Goal: Submit feedback/report problem: Submit feedback/report problem

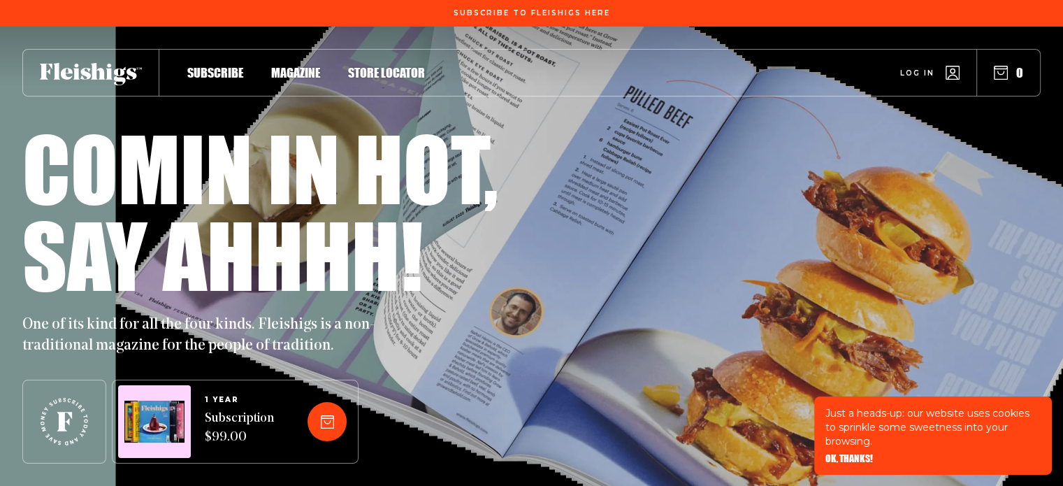
click at [927, 68] on span "Log in" at bounding box center [917, 62] width 34 height 10
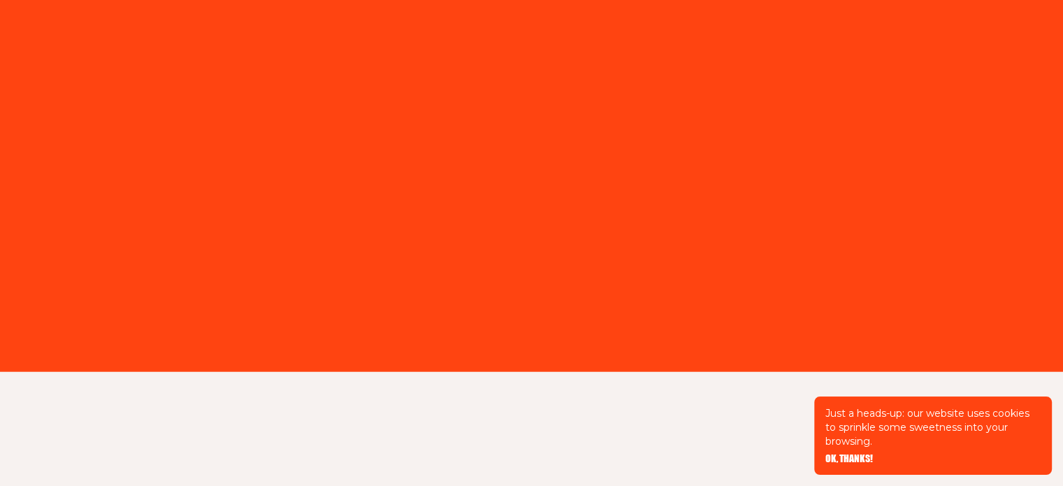
type input "nfzukerman@gmail.com"
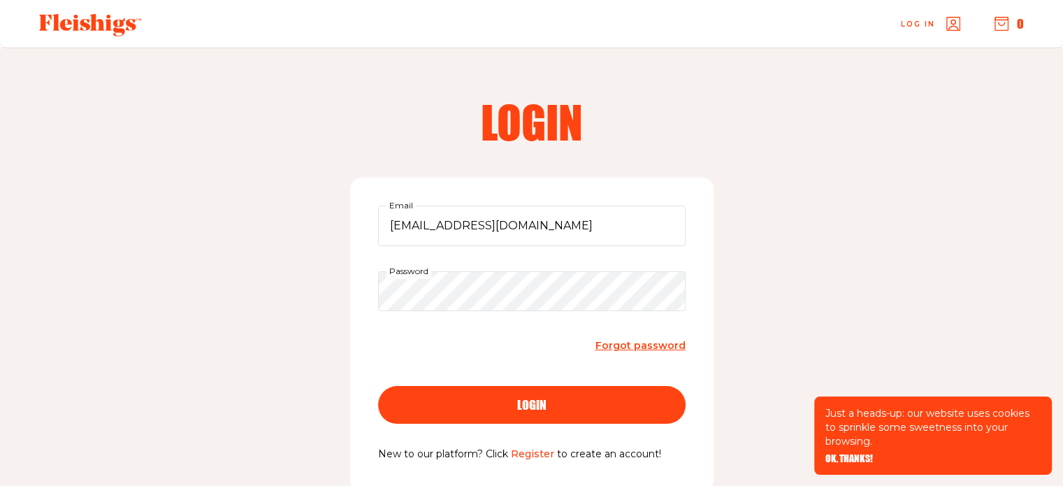
click at [527, 398] on span "login" at bounding box center [531, 392] width 29 height 13
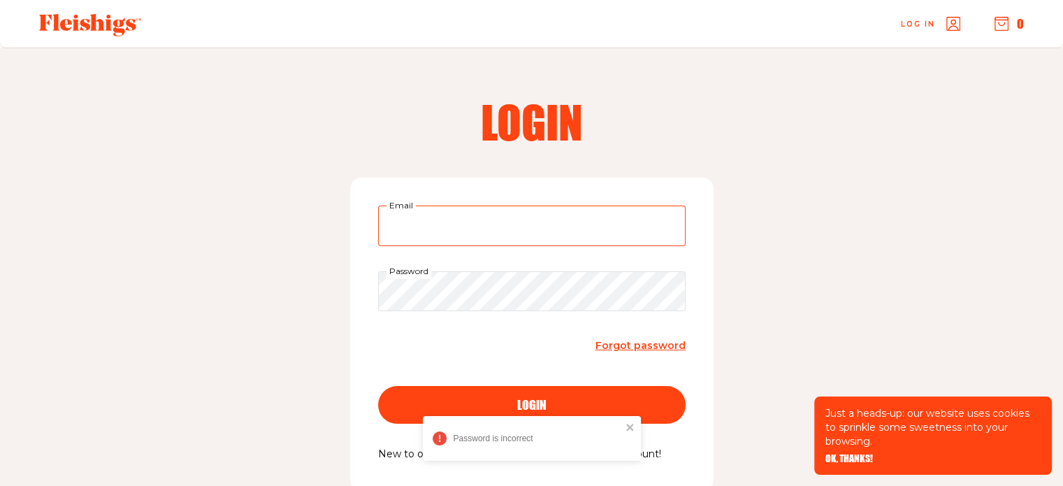
click at [404, 212] on div "Email" at bounding box center [531, 225] width 307 height 41
click at [404, 212] on input "Email" at bounding box center [531, 225] width 307 height 41
type input "nfzukerman@gmail.com"
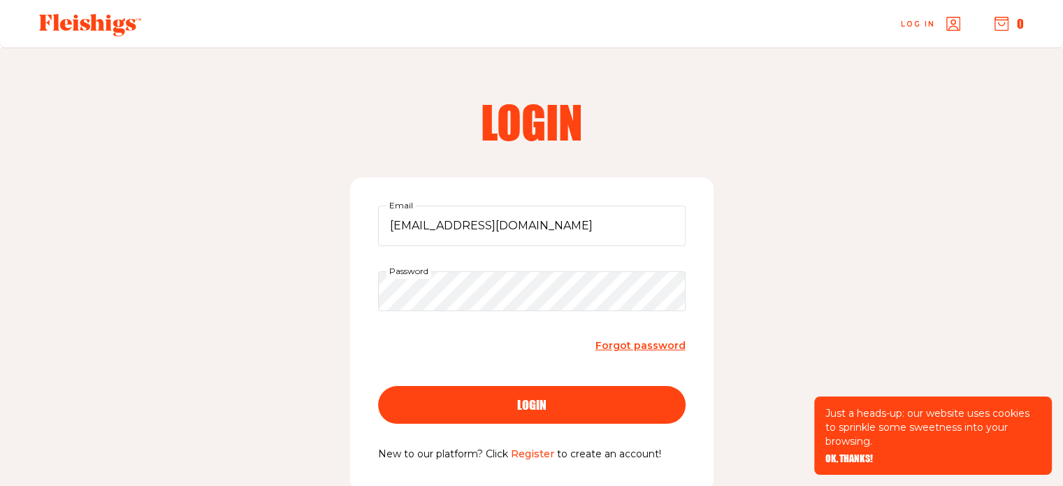
click at [529, 398] on span "login" at bounding box center [531, 392] width 29 height 13
click at [872, 444] on p "Just a heads-up: our website uses cookies to sprinkle some sweetness into your …" at bounding box center [932, 427] width 215 height 42
click at [922, 19] on span "Log in" at bounding box center [918, 13] width 34 height 10
click at [953, 27] on icon "button" at bounding box center [953, 24] width 14 height 14
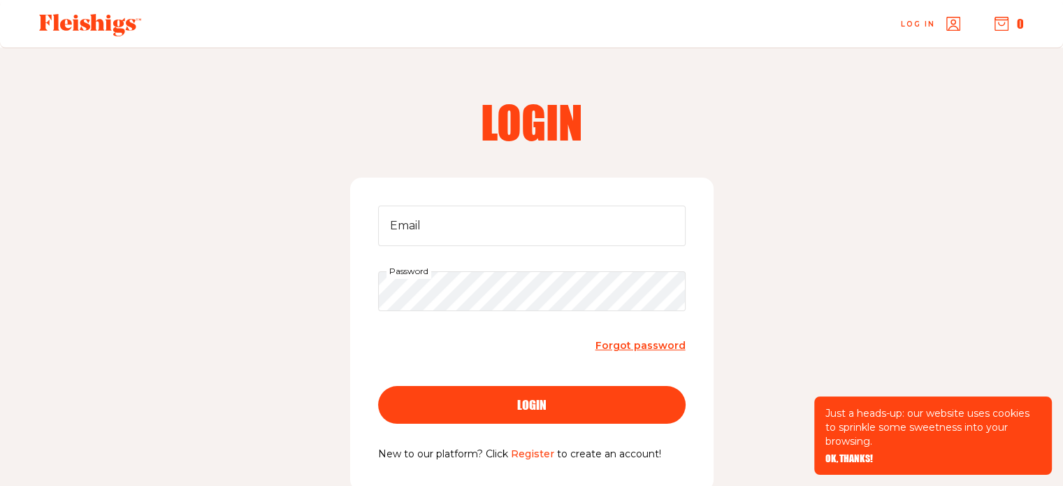
click at [953, 27] on icon "button" at bounding box center [953, 24] width 14 height 14
click at [502, 219] on input "Email" at bounding box center [531, 225] width 307 height 41
type input "nfzukerman@gmail.com"
click at [638, 349] on span "Forgot password" at bounding box center [640, 345] width 90 height 13
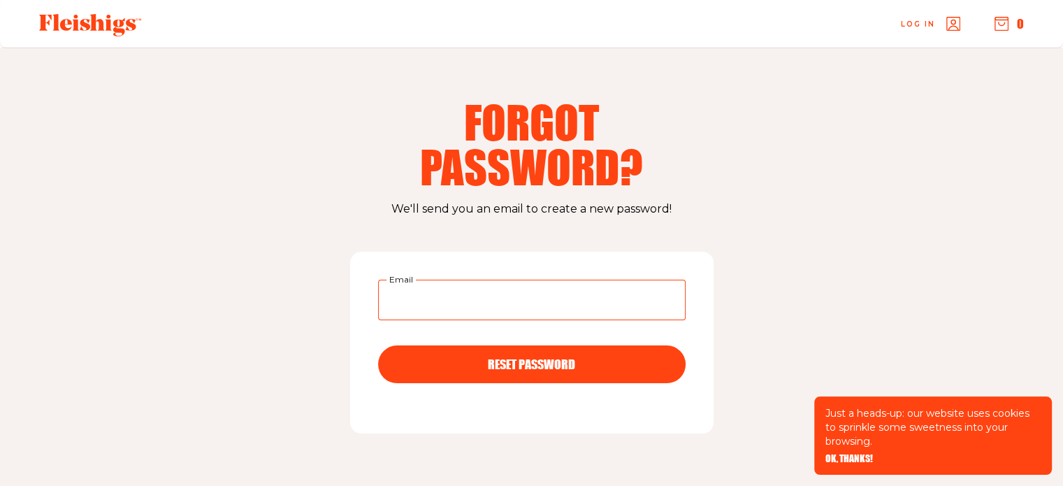
click at [407, 302] on input "Email" at bounding box center [531, 299] width 307 height 41
type input "nfzukerman@gmail.com"
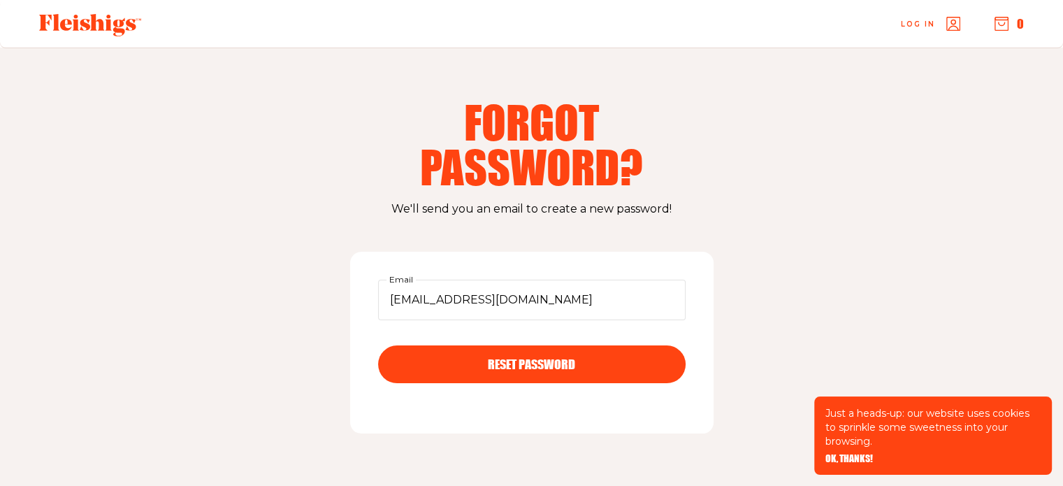
click at [516, 358] on span "RESET PASSWORD" at bounding box center [531, 351] width 87 height 13
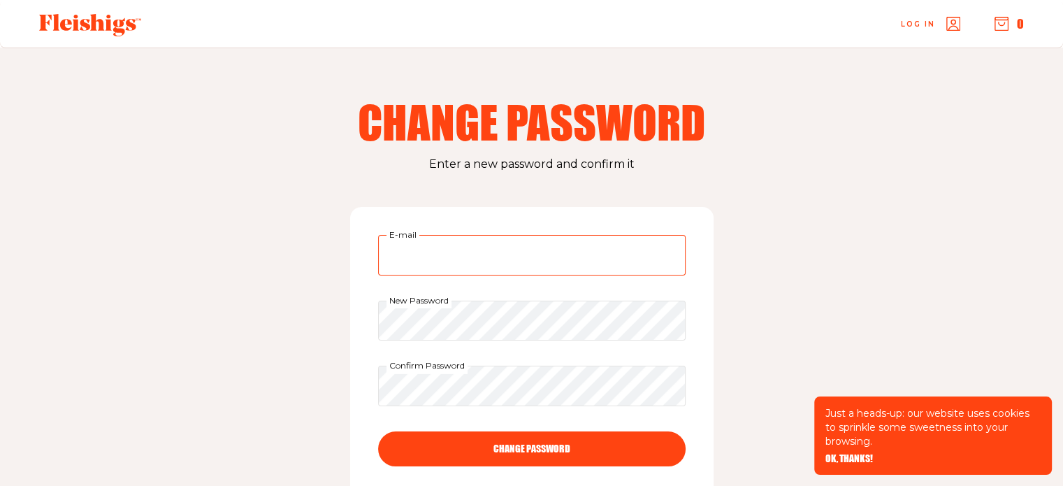
click at [453, 268] on input "E-mail" at bounding box center [531, 255] width 307 height 41
type input "[EMAIL_ADDRESS][DOMAIN_NAME]"
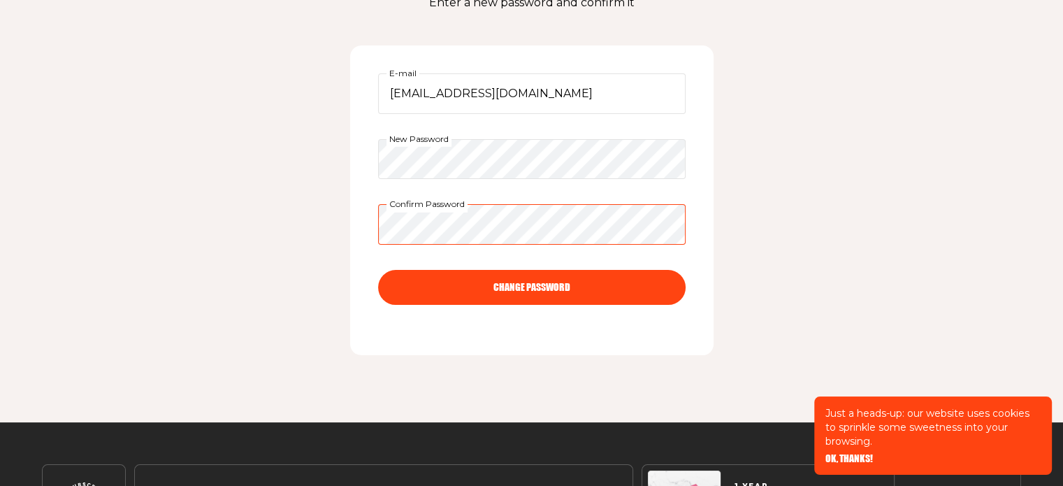
scroll to position [162, 0]
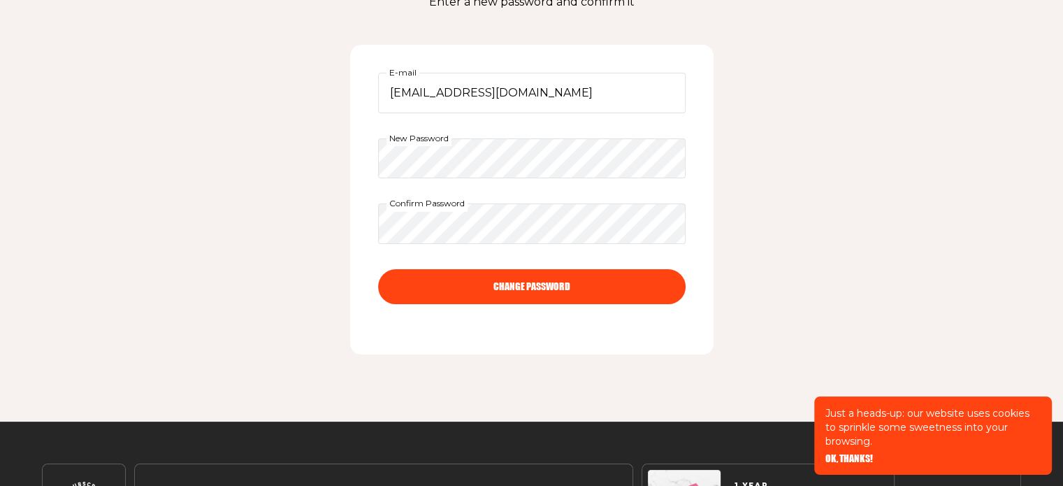
click at [535, 291] on button "CHANGE PASSWORD" at bounding box center [531, 286] width 307 height 35
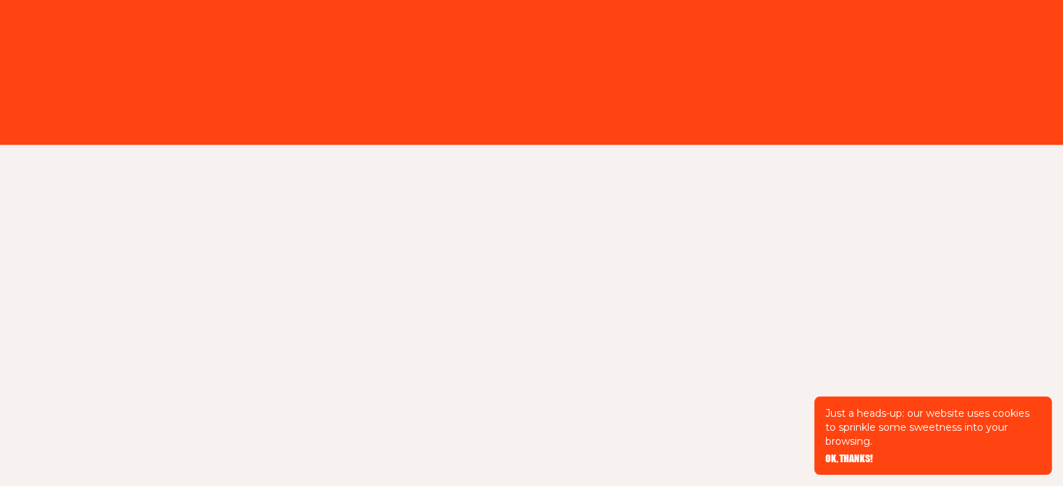
type input "[EMAIL_ADDRESS][DOMAIN_NAME]"
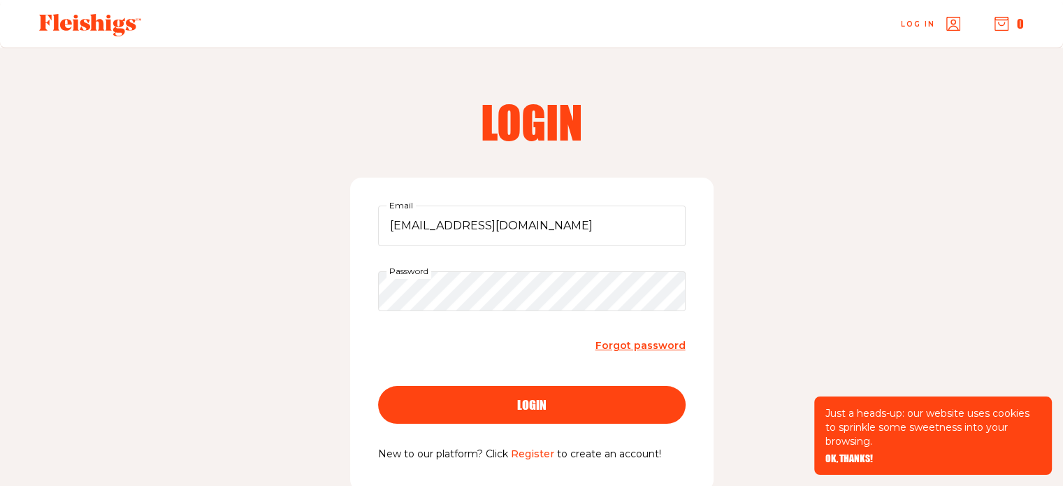
click at [497, 410] on button "login" at bounding box center [531, 405] width 307 height 38
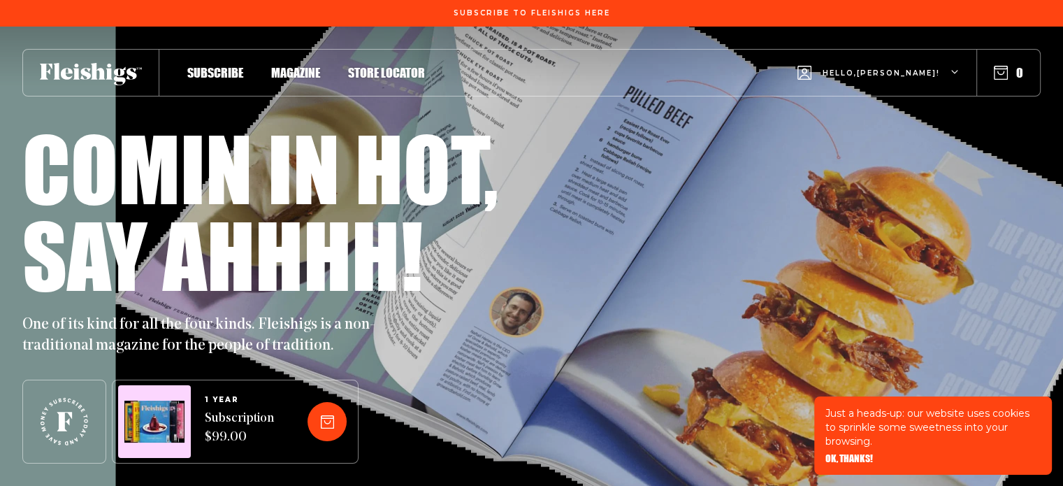
click at [920, 77] on span "Hello, Norma !" at bounding box center [880, 84] width 117 height 33
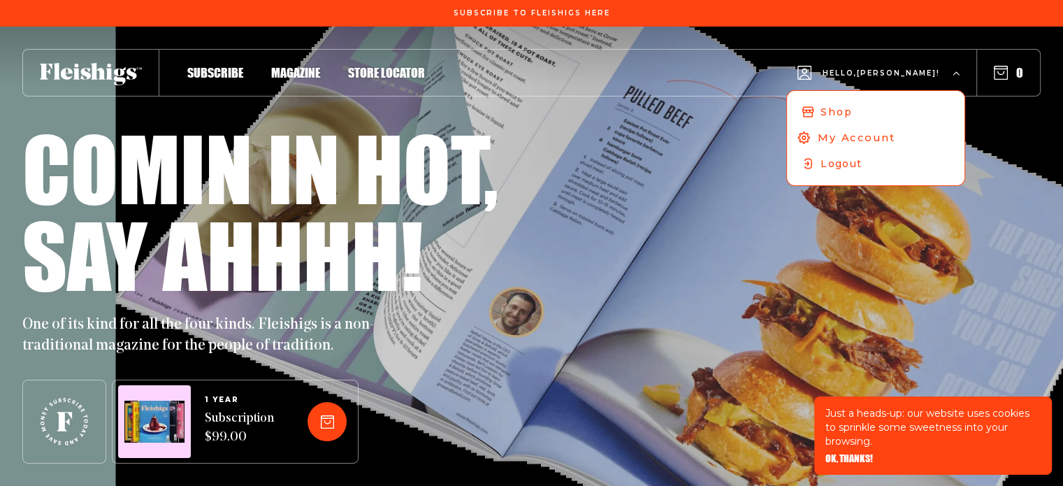
click at [887, 140] on span "My Account" at bounding box center [857, 137] width 78 height 15
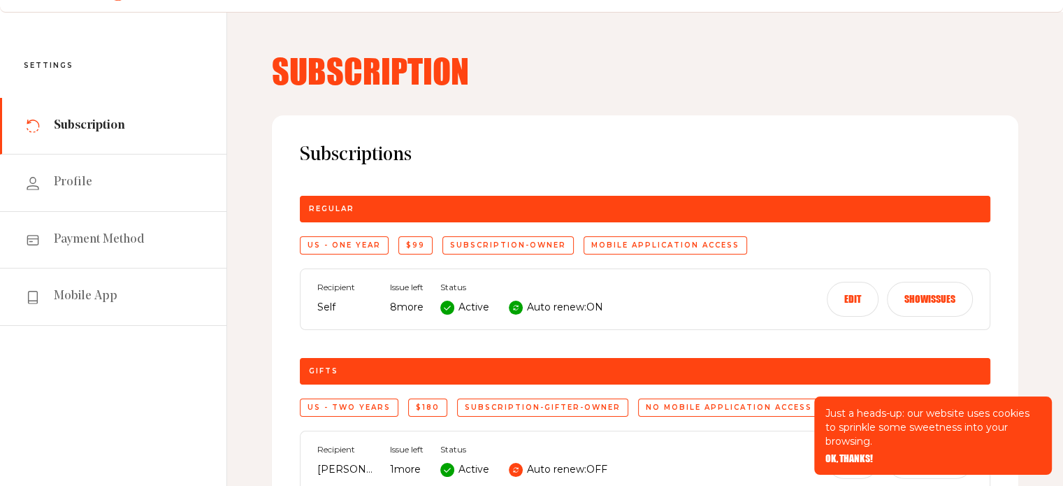
scroll to position [35, 0]
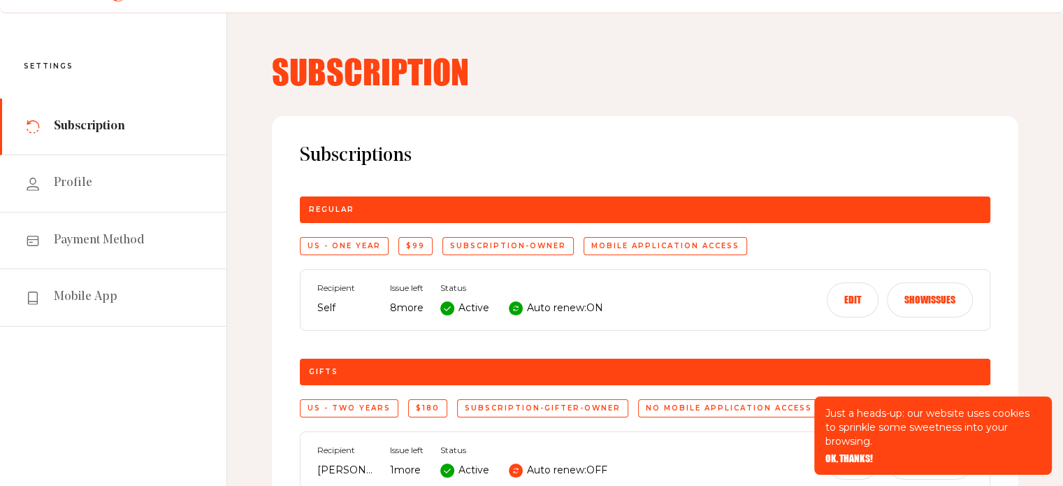
click at [929, 291] on button "Show issues" at bounding box center [930, 299] width 86 height 35
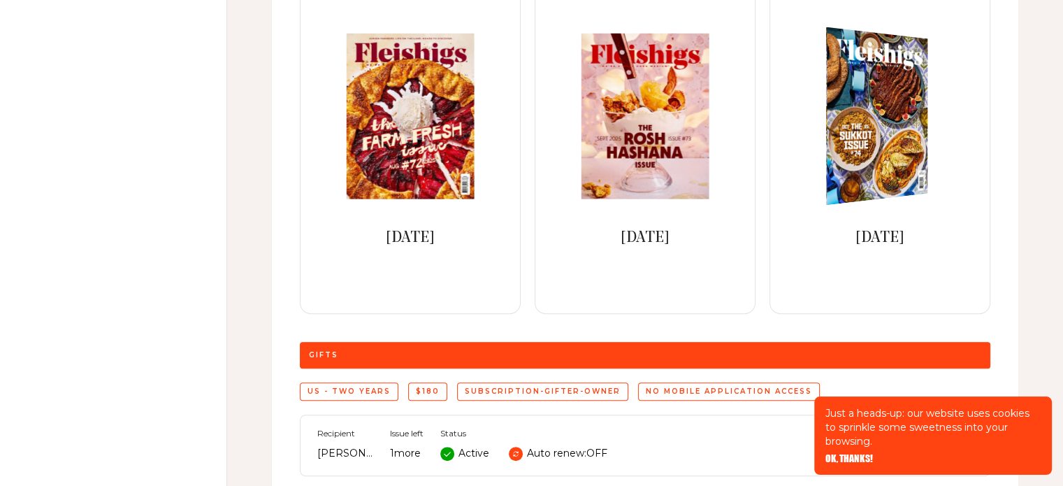
scroll to position [391, 0]
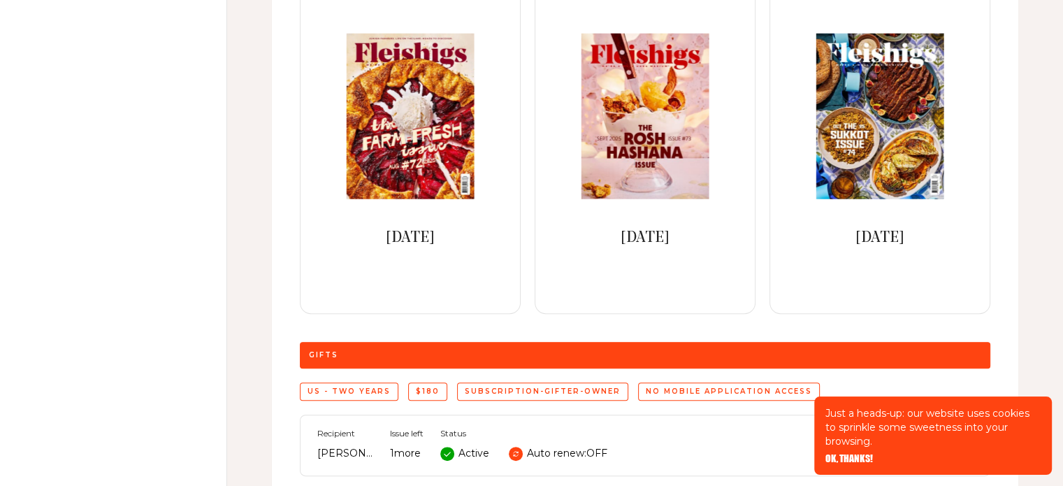
click at [830, 453] on span "OK, THANKS!" at bounding box center [849, 449] width 48 height 10
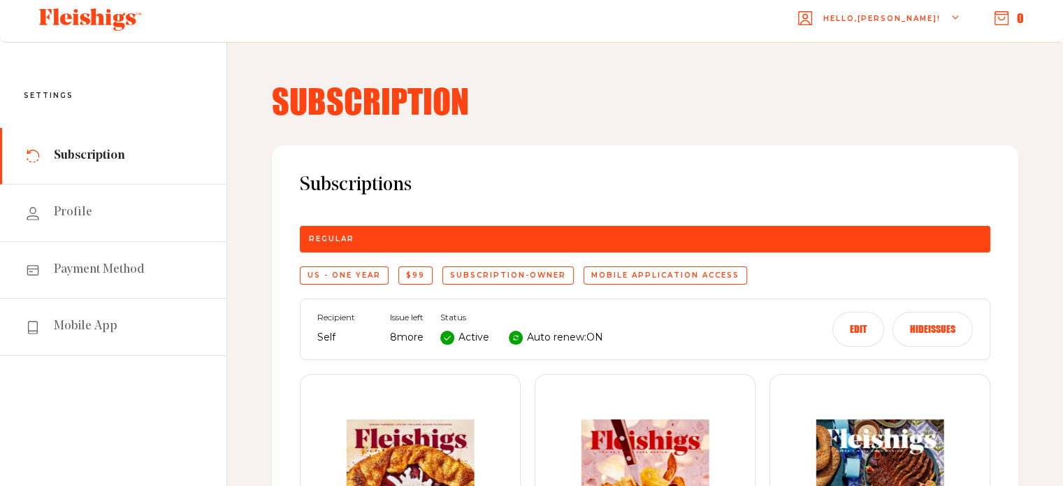
scroll to position [0, 0]
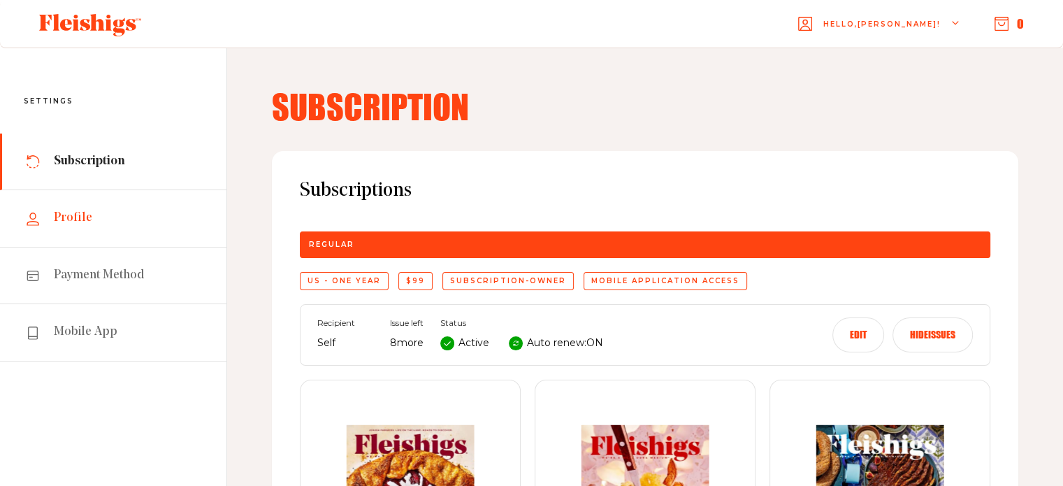
click at [63, 214] on span "Profile" at bounding box center [73, 218] width 38 height 17
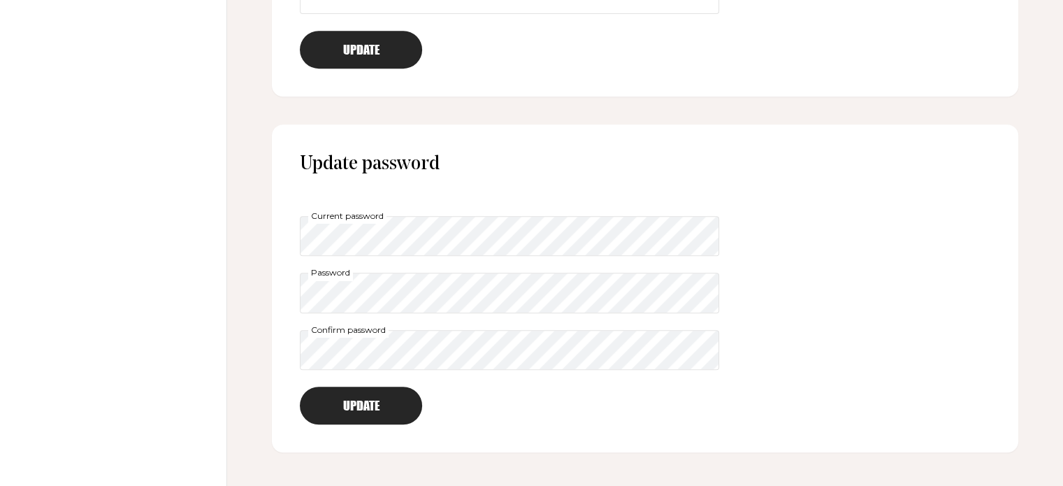
scroll to position [836, 0]
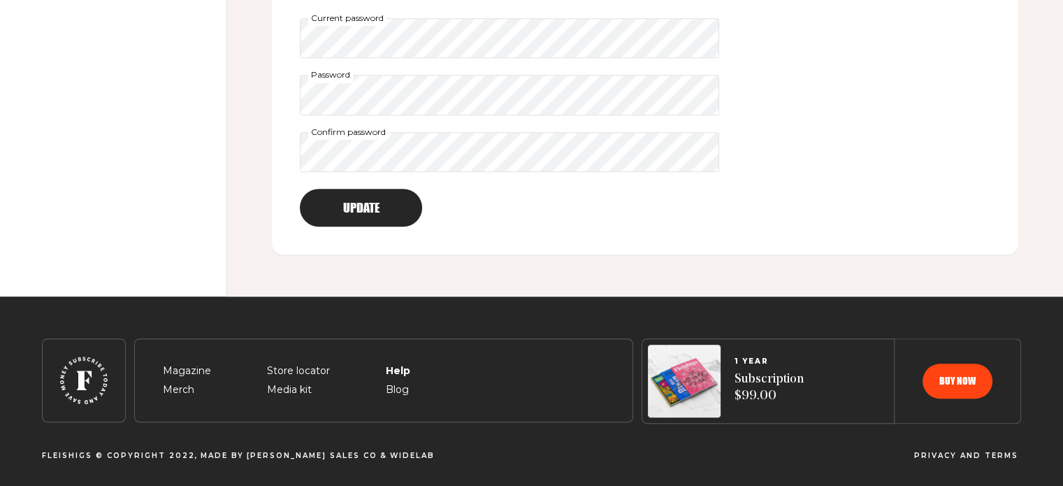
click at [388, 363] on span "Help" at bounding box center [397, 354] width 23 height 17
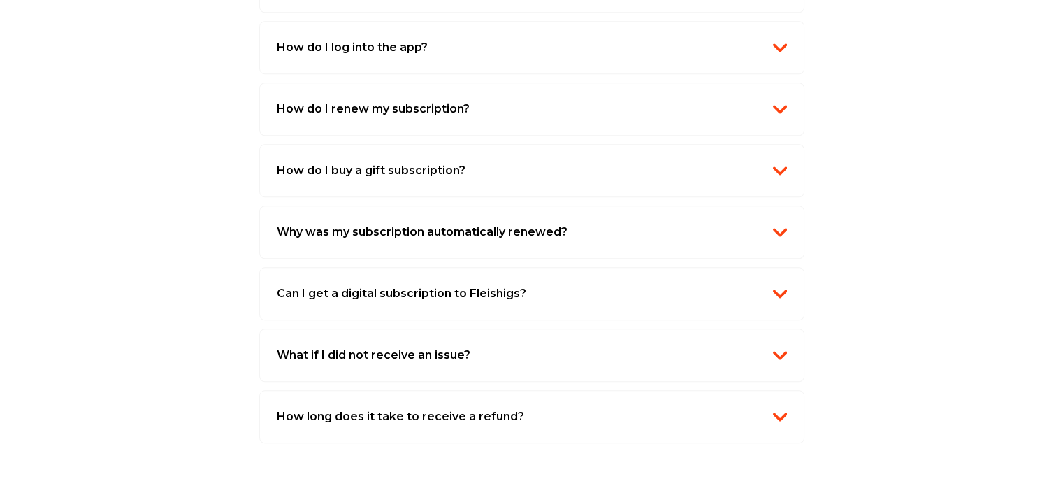
scroll to position [1319, 0]
click at [779, 349] on img "button" at bounding box center [780, 354] width 14 height 14
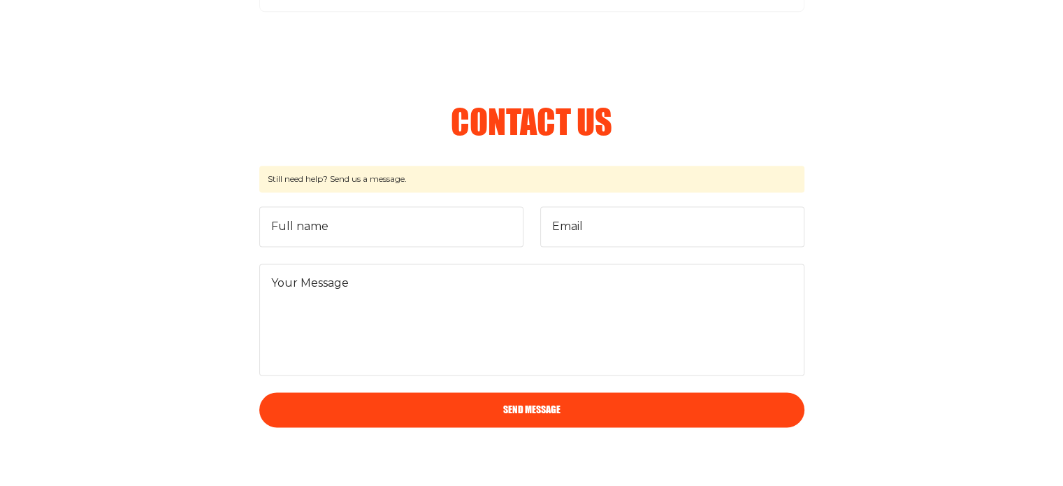
scroll to position [1822, 0]
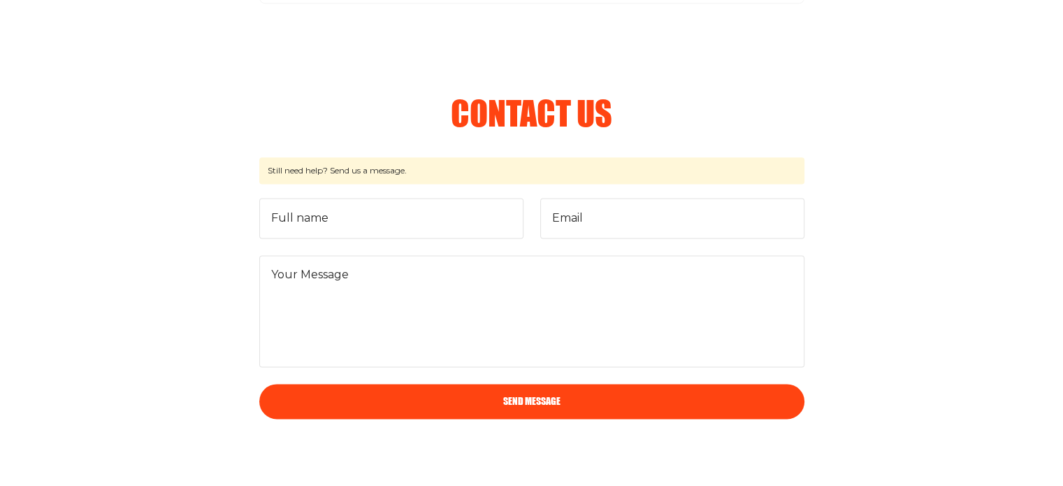
click at [242, 286] on section "Contact Us Still need help? Send us a message. Full name Email Your Message Sen…" at bounding box center [531, 257] width 1063 height 323
click at [300, 212] on input "Full name" at bounding box center [391, 218] width 264 height 41
type input "Norma Zukerman"
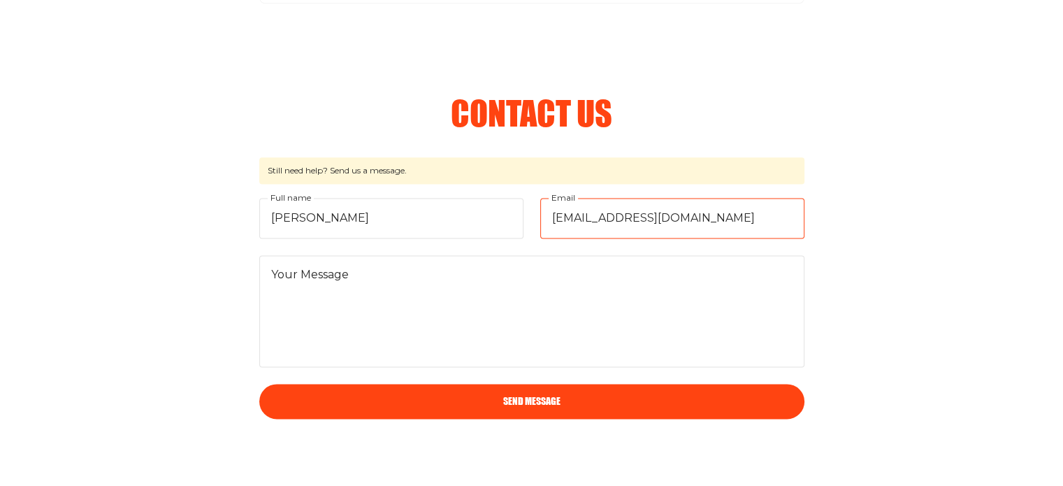
click at [692, 209] on input "Mashadaz@aol.com" at bounding box center [672, 218] width 264 height 41
type input "nfzukerman@gmail.com"
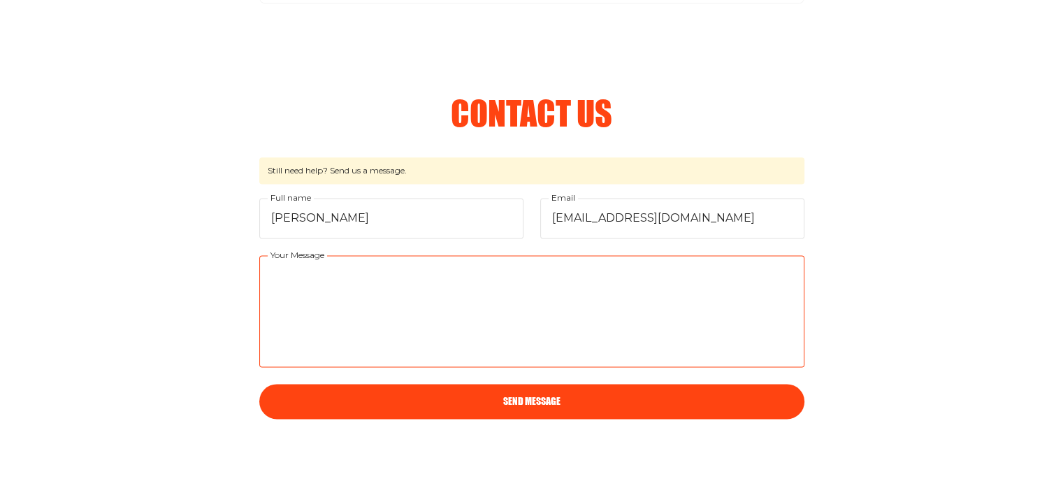
click at [334, 298] on textarea "Your Message" at bounding box center [531, 311] width 545 height 112
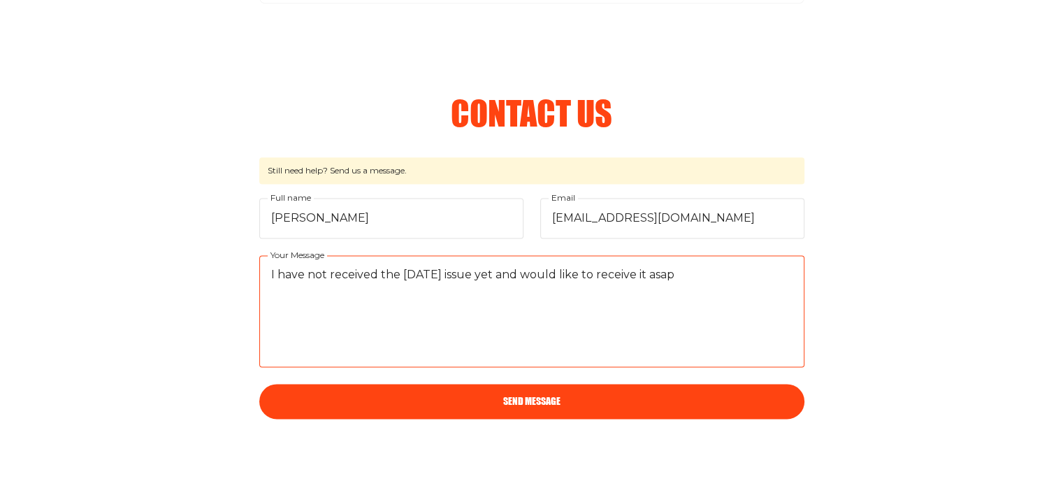
type textarea "I have not received the Rosh Hashanah issue yet and would like to receive it as…"
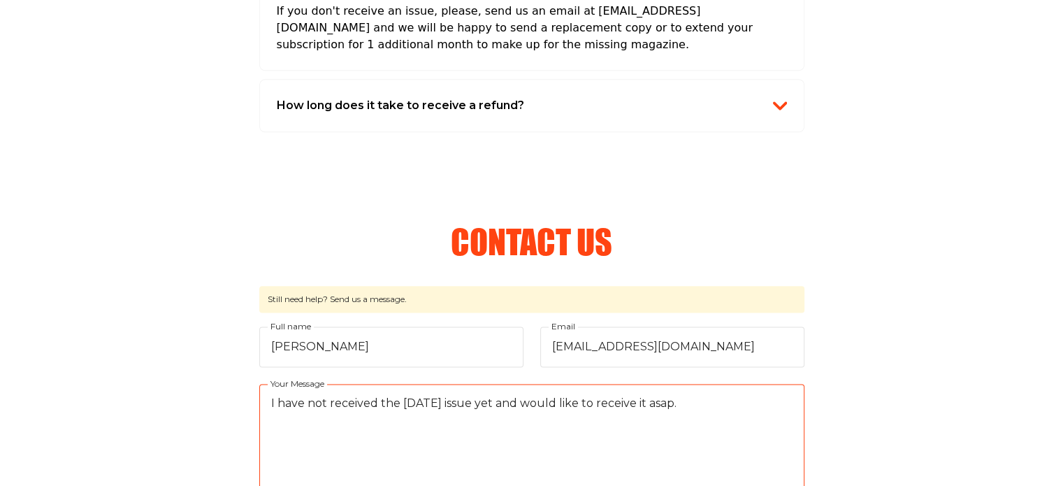
scroll to position [1721, 0]
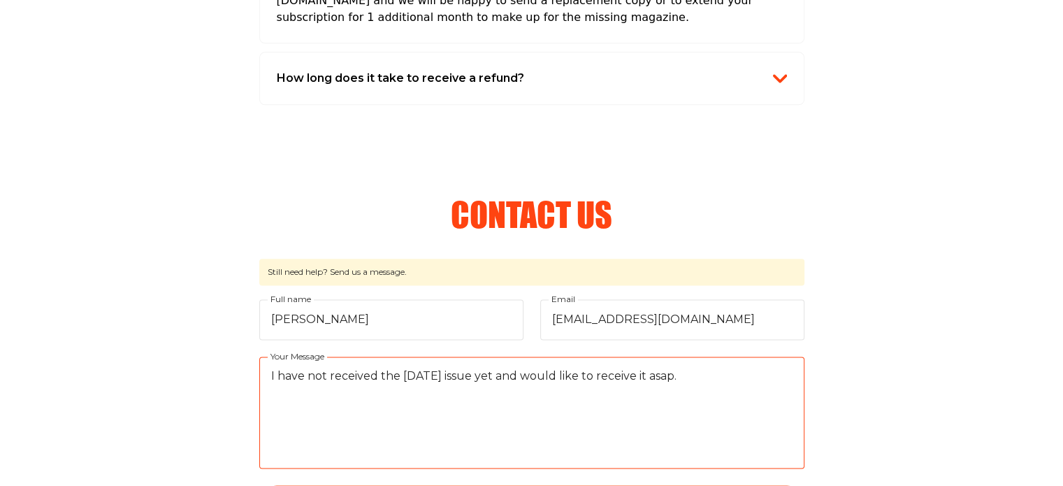
drag, startPoint x: 725, startPoint y: 374, endPoint x: 201, endPoint y: 435, distance: 527.6
click at [201, 435] on section "Contact Us Still need help? Send us a message. Norma Zukerman Full name nfzuker…" at bounding box center [531, 358] width 1063 height 323
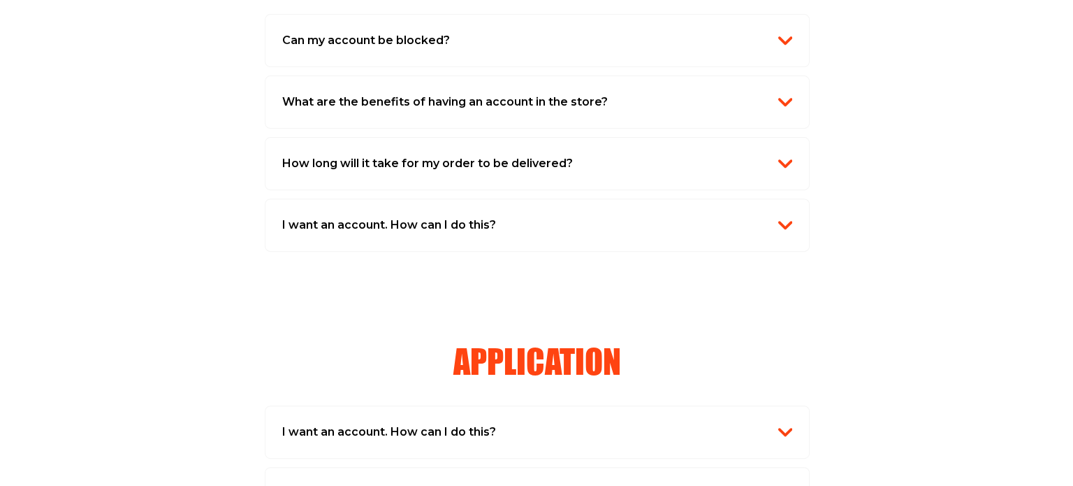
scroll to position [0, 0]
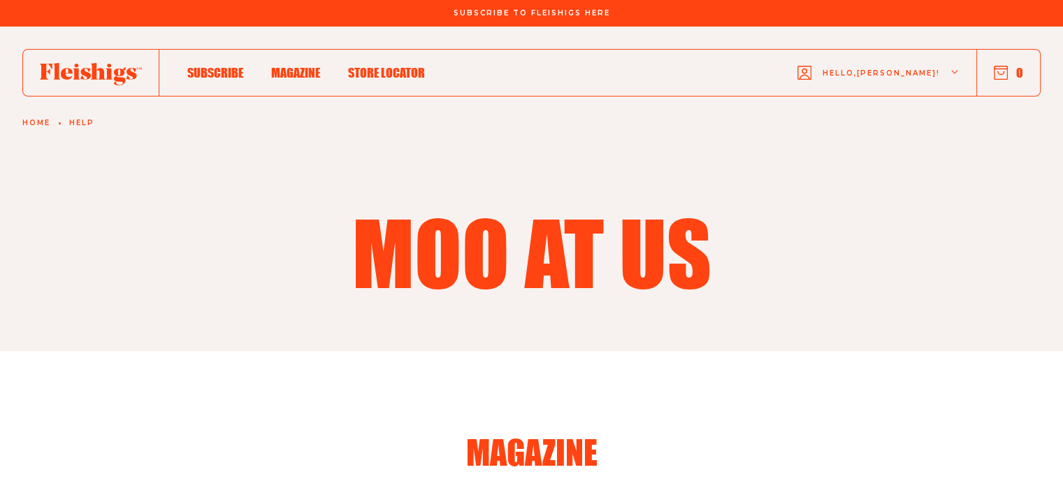
click at [938, 71] on span "Hello, Norma !" at bounding box center [880, 84] width 117 height 33
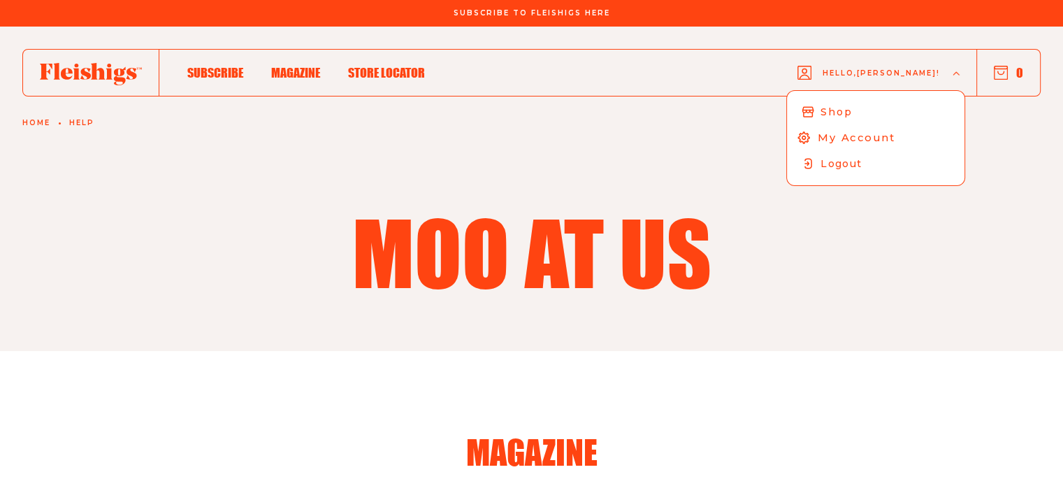
click at [890, 140] on span "My Account" at bounding box center [857, 137] width 78 height 15
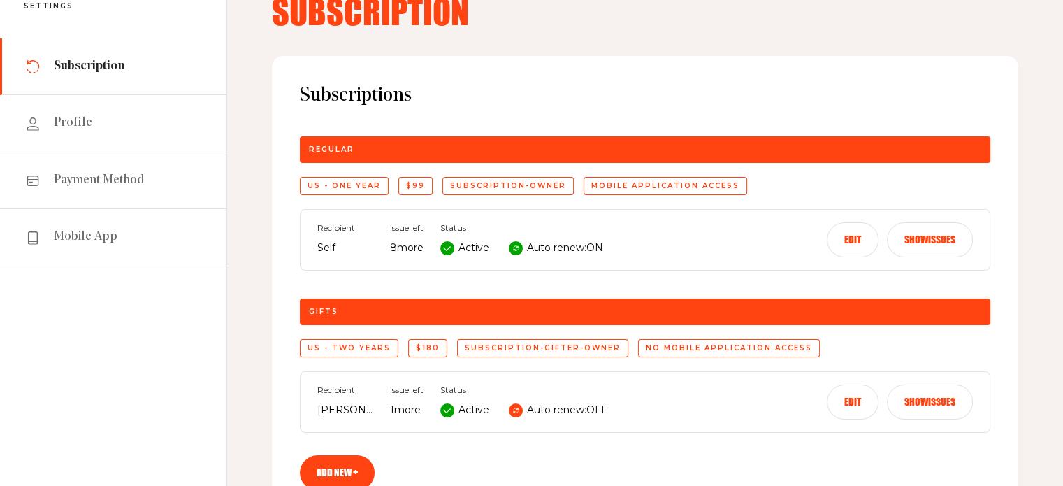
scroll to position [111, 0]
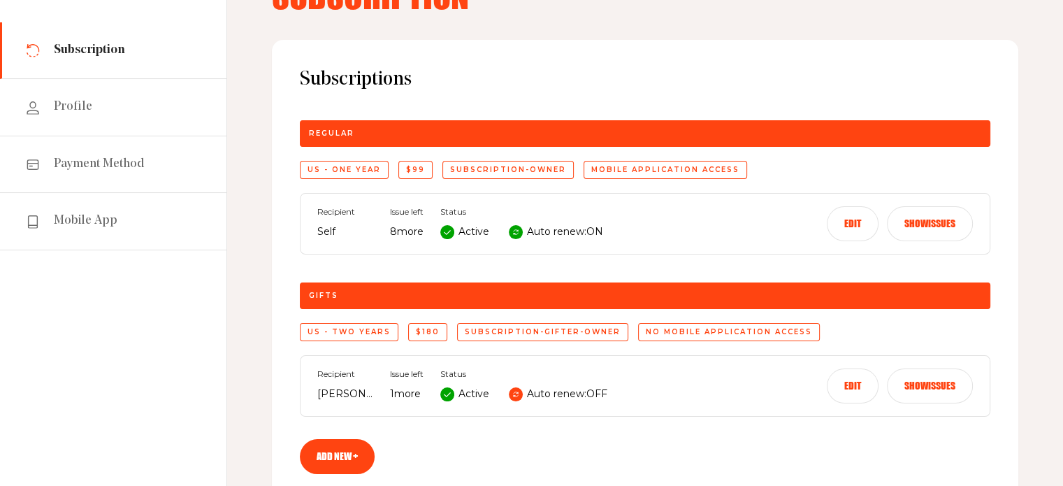
click at [913, 379] on button "Show issues" at bounding box center [930, 385] width 86 height 35
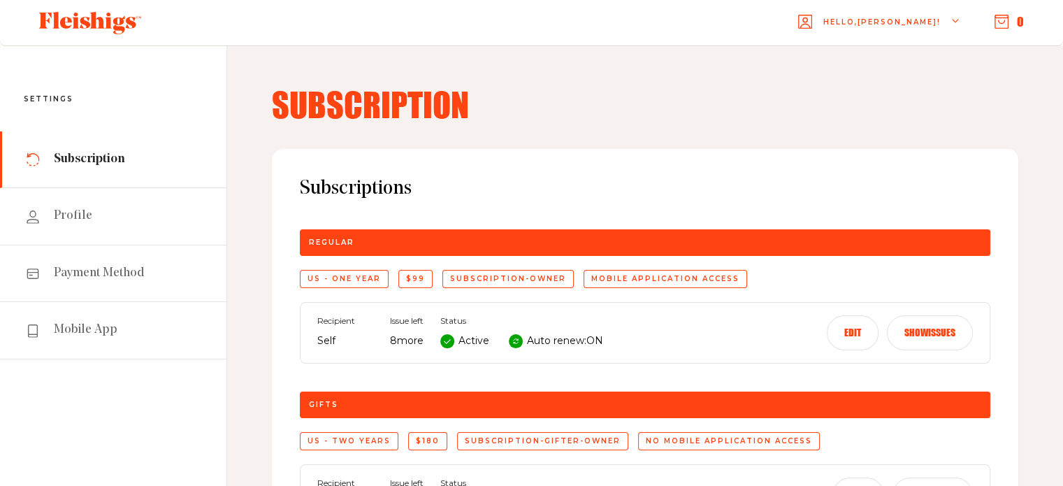
scroll to position [109, 0]
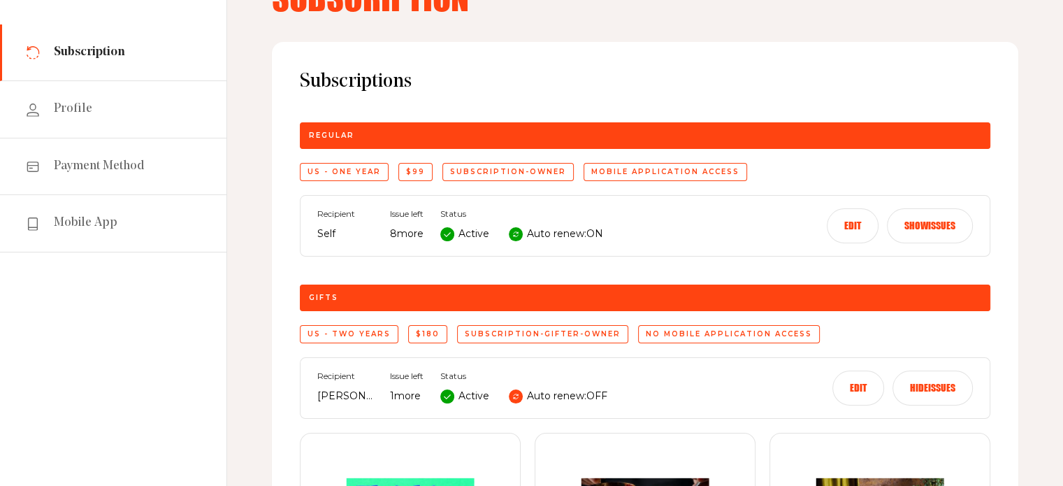
click at [850, 388] on button "Edit" at bounding box center [858, 387] width 52 height 35
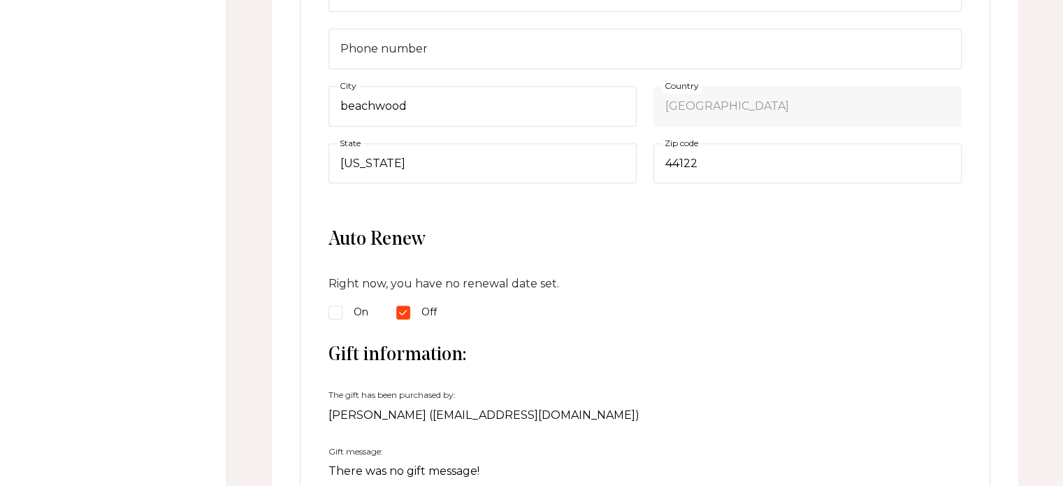
scroll to position [794, 0]
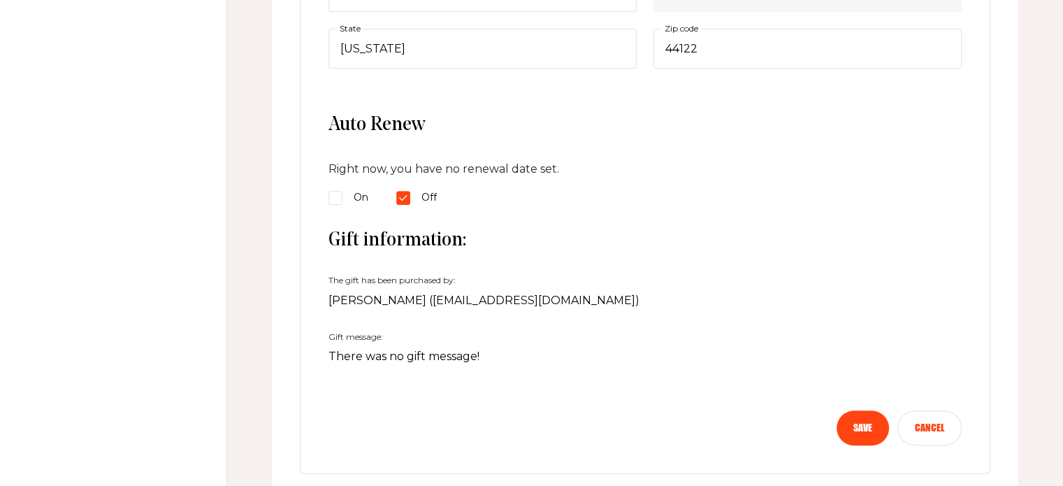
click at [334, 194] on input "On" at bounding box center [335, 198] width 14 height 14
radio input "true"
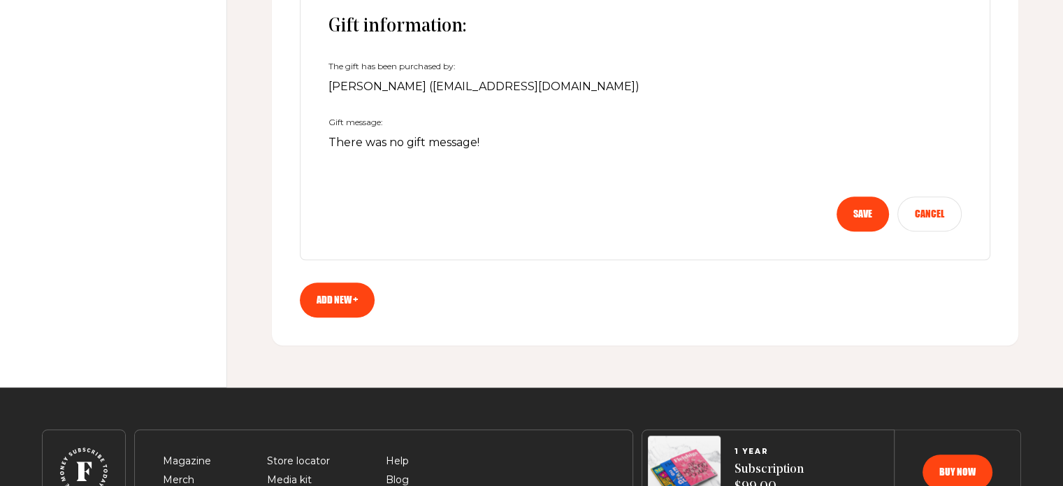
scroll to position [1110, 0]
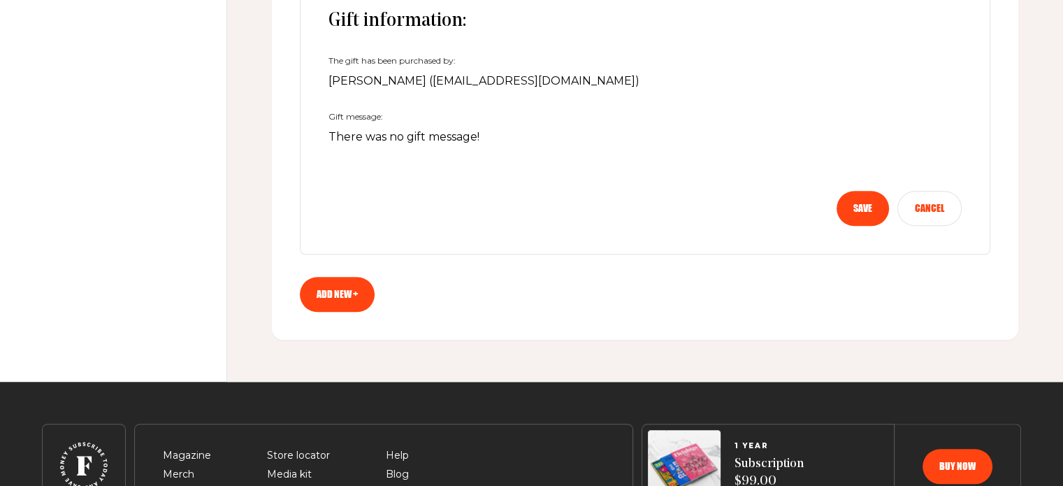
click at [859, 203] on button "Save" at bounding box center [862, 208] width 52 height 35
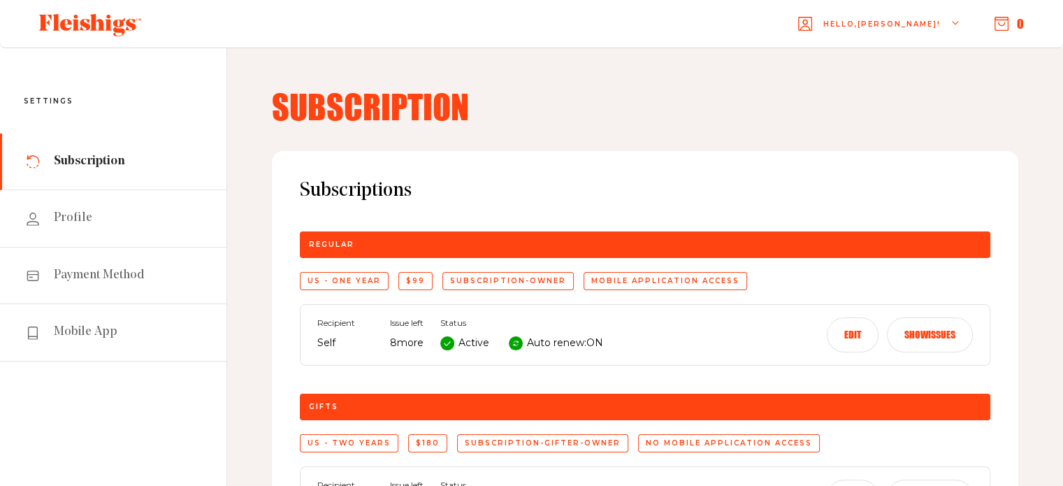
scroll to position [0, 0]
